Goal: Task Accomplishment & Management: Complete application form

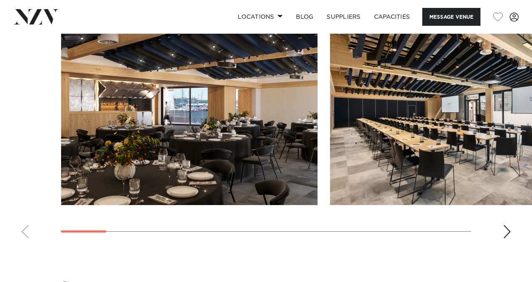
scroll to position [755, 0]
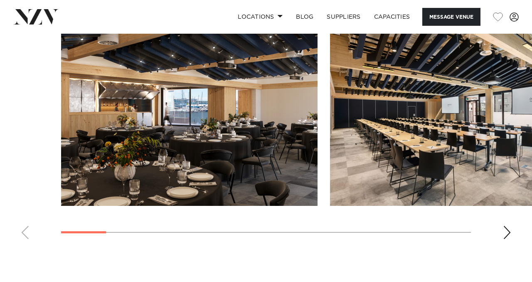
click at [504, 234] on div "Next slide" at bounding box center [506, 231] width 8 height 13
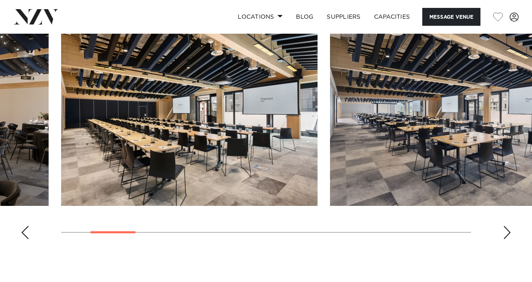
click at [504, 234] on div "Next slide" at bounding box center [506, 231] width 8 height 13
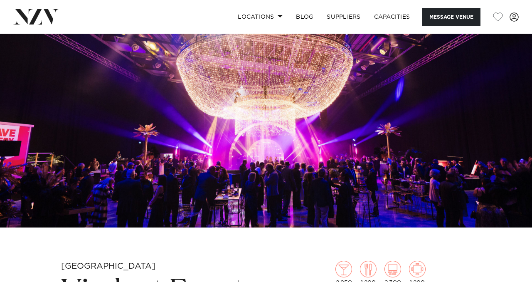
scroll to position [197, 0]
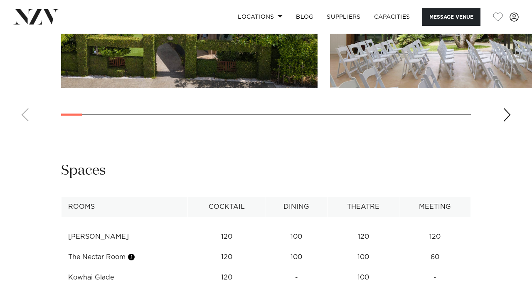
scroll to position [1282, 0]
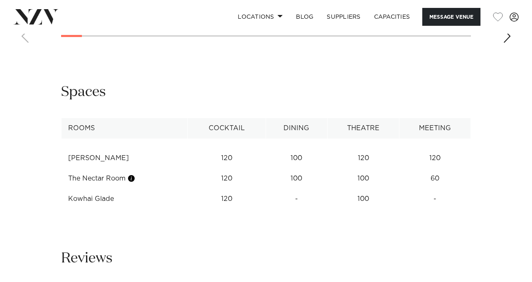
click at [504, 43] on div "Next slide" at bounding box center [506, 35] width 8 height 13
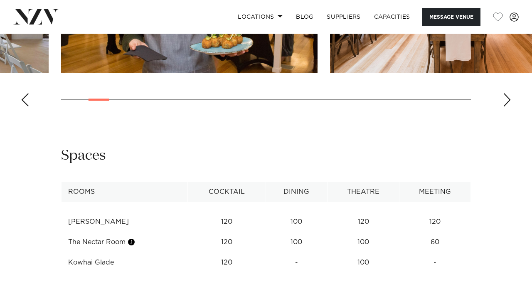
scroll to position [1215, 0]
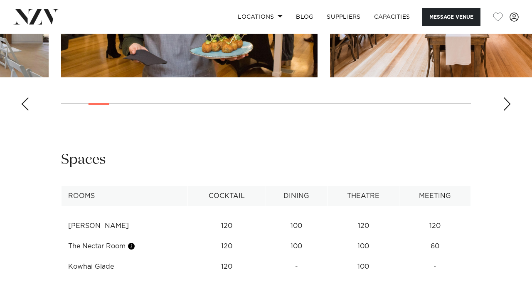
click at [510, 110] on div "Next slide" at bounding box center [506, 103] width 8 height 13
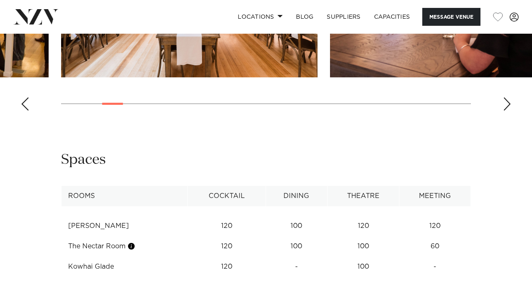
click at [510, 110] on div "Next slide" at bounding box center [506, 103] width 8 height 13
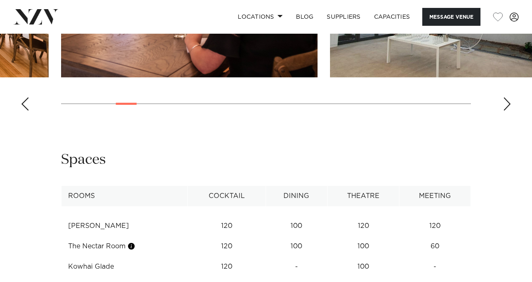
click at [503, 110] on div "Next slide" at bounding box center [506, 103] width 8 height 13
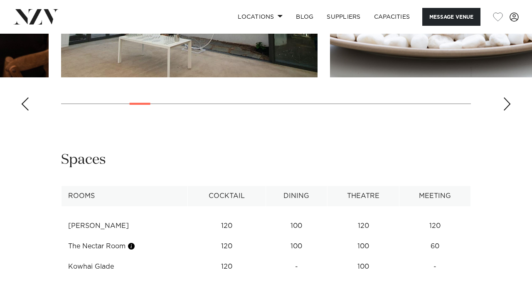
click at [503, 110] on div "Next slide" at bounding box center [506, 103] width 8 height 13
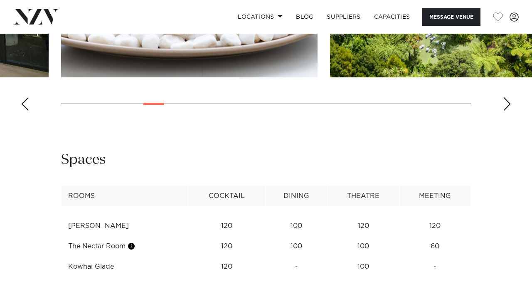
click at [503, 110] on div "Next slide" at bounding box center [506, 103] width 8 height 13
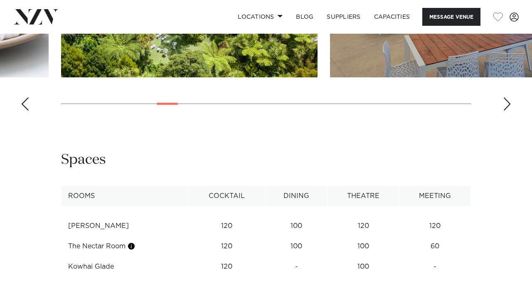
click at [502, 117] on swiper-container at bounding box center [266, 3] width 532 height 228
click at [510, 110] on div "Next slide" at bounding box center [506, 103] width 8 height 13
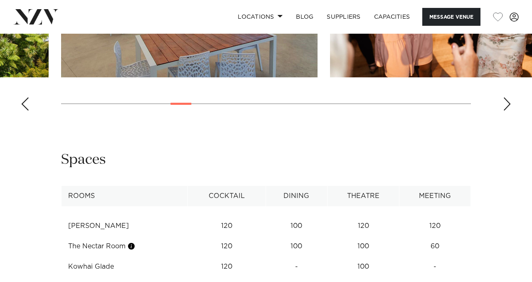
click at [508, 110] on div "Next slide" at bounding box center [506, 103] width 8 height 13
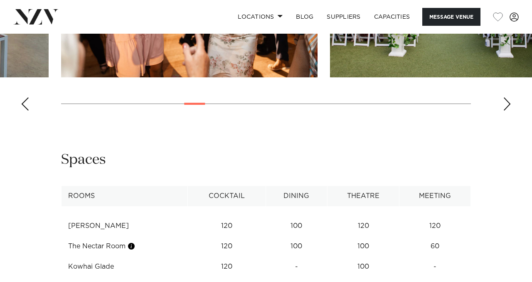
click at [508, 110] on div "Next slide" at bounding box center [506, 103] width 8 height 13
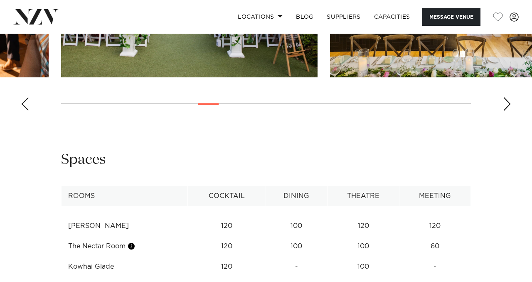
click at [508, 110] on div "Next slide" at bounding box center [506, 103] width 8 height 13
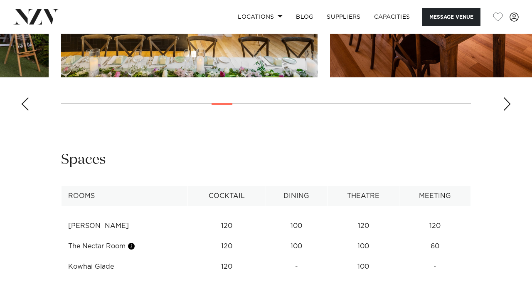
click at [508, 110] on div "Next slide" at bounding box center [506, 103] width 8 height 13
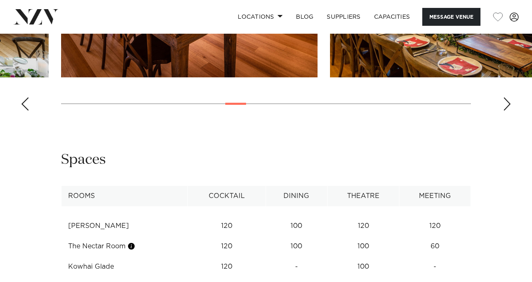
click at [508, 110] on div "Next slide" at bounding box center [506, 103] width 8 height 13
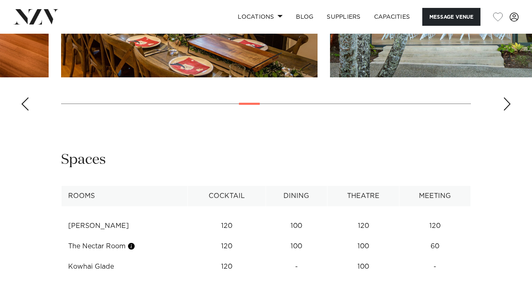
click at [508, 110] on div "Next slide" at bounding box center [506, 103] width 8 height 13
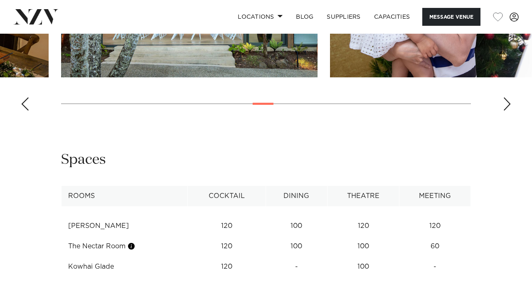
click at [508, 110] on div "Next slide" at bounding box center [506, 103] width 8 height 13
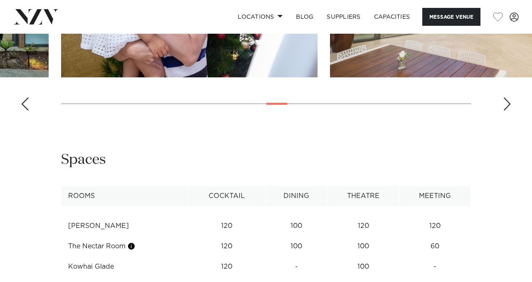
click at [508, 110] on div "Next slide" at bounding box center [506, 103] width 8 height 13
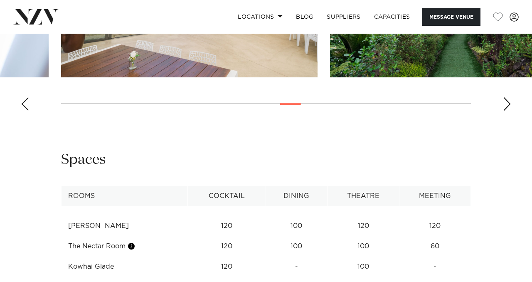
click at [508, 110] on div "Next slide" at bounding box center [506, 103] width 8 height 13
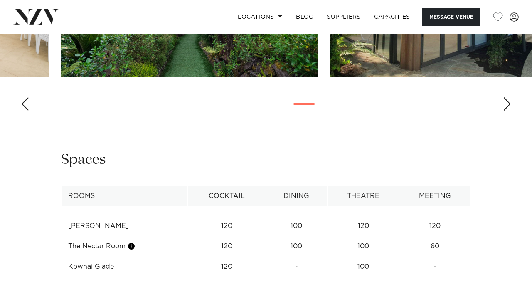
click at [508, 110] on div "Next slide" at bounding box center [506, 103] width 8 height 13
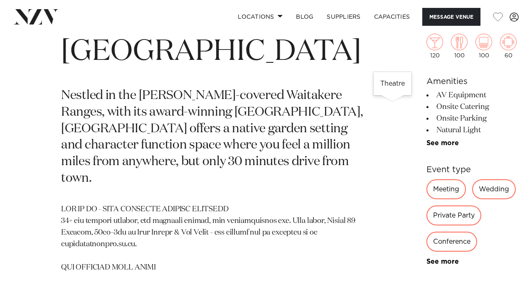
scroll to position [203, 0]
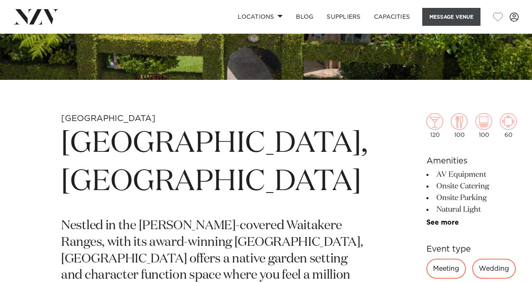
click at [451, 17] on button "Message Venue" at bounding box center [451, 17] width 58 height 18
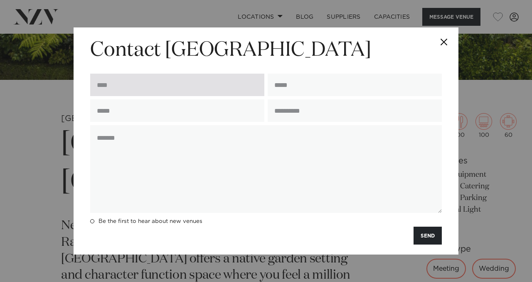
click at [170, 88] on input "text" at bounding box center [177, 85] width 174 height 22
click at [214, 80] on input "text" at bounding box center [177, 85] width 174 height 22
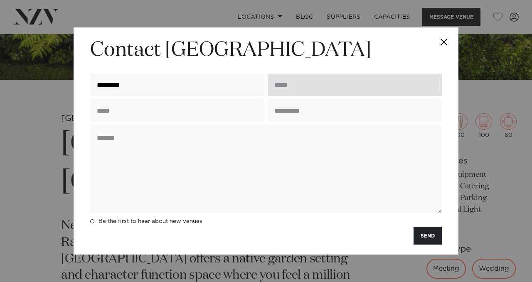
type input "********"
click at [315, 85] on input "email" at bounding box center [354, 85] width 174 height 22
type input "**********"
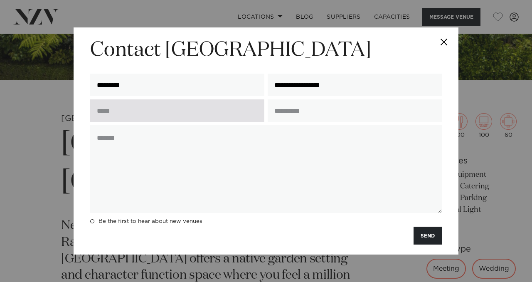
click at [217, 115] on input "text" at bounding box center [177, 110] width 174 height 22
type input "**********"
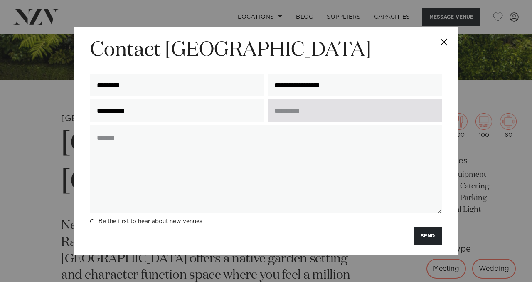
click at [297, 112] on input "text" at bounding box center [354, 110] width 174 height 22
type input "*"
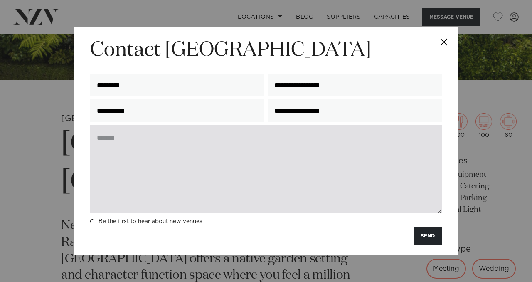
type input "**********"
click at [175, 172] on textarea at bounding box center [265, 169] width 351 height 88
type textarea "*"
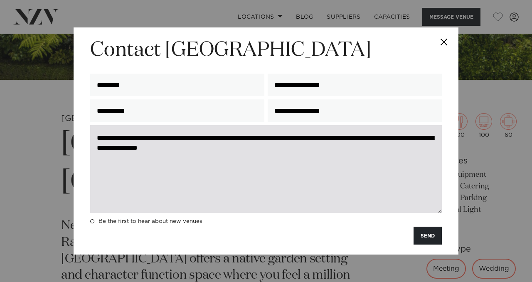
drag, startPoint x: 239, startPoint y: 152, endPoint x: 177, endPoint y: 150, distance: 61.5
click at [177, 150] on textarea "**********" at bounding box center [265, 169] width 351 height 88
click at [184, 150] on textarea "**********" at bounding box center [265, 169] width 351 height 88
click at [291, 157] on textarea "**********" at bounding box center [265, 169] width 351 height 88
click at [293, 147] on textarea "**********" at bounding box center [265, 169] width 351 height 88
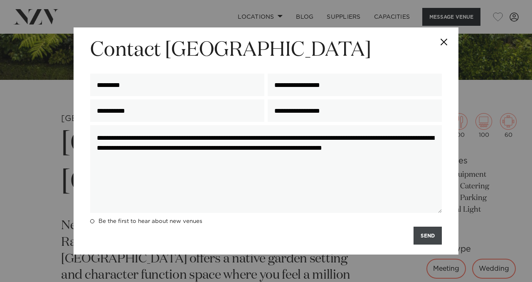
type textarea "**********"
click at [429, 241] on button "SEND" at bounding box center [427, 235] width 28 height 18
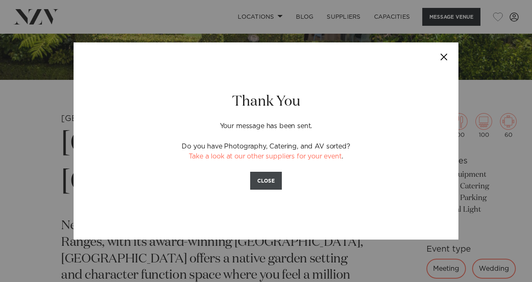
click at [258, 185] on button "CLOSE" at bounding box center [266, 181] width 32 height 18
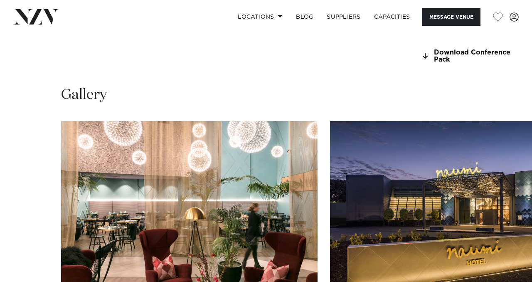
scroll to position [761, 0]
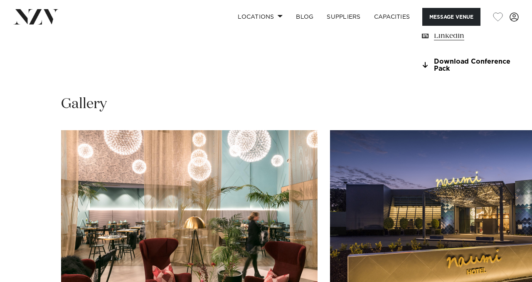
click at [501, 273] on swiper-container at bounding box center [266, 244] width 532 height 228
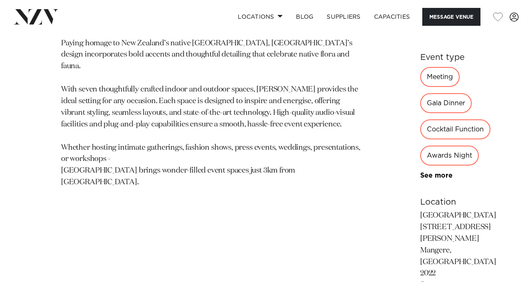
scroll to position [412, 0]
